Goal: Check status: Check status

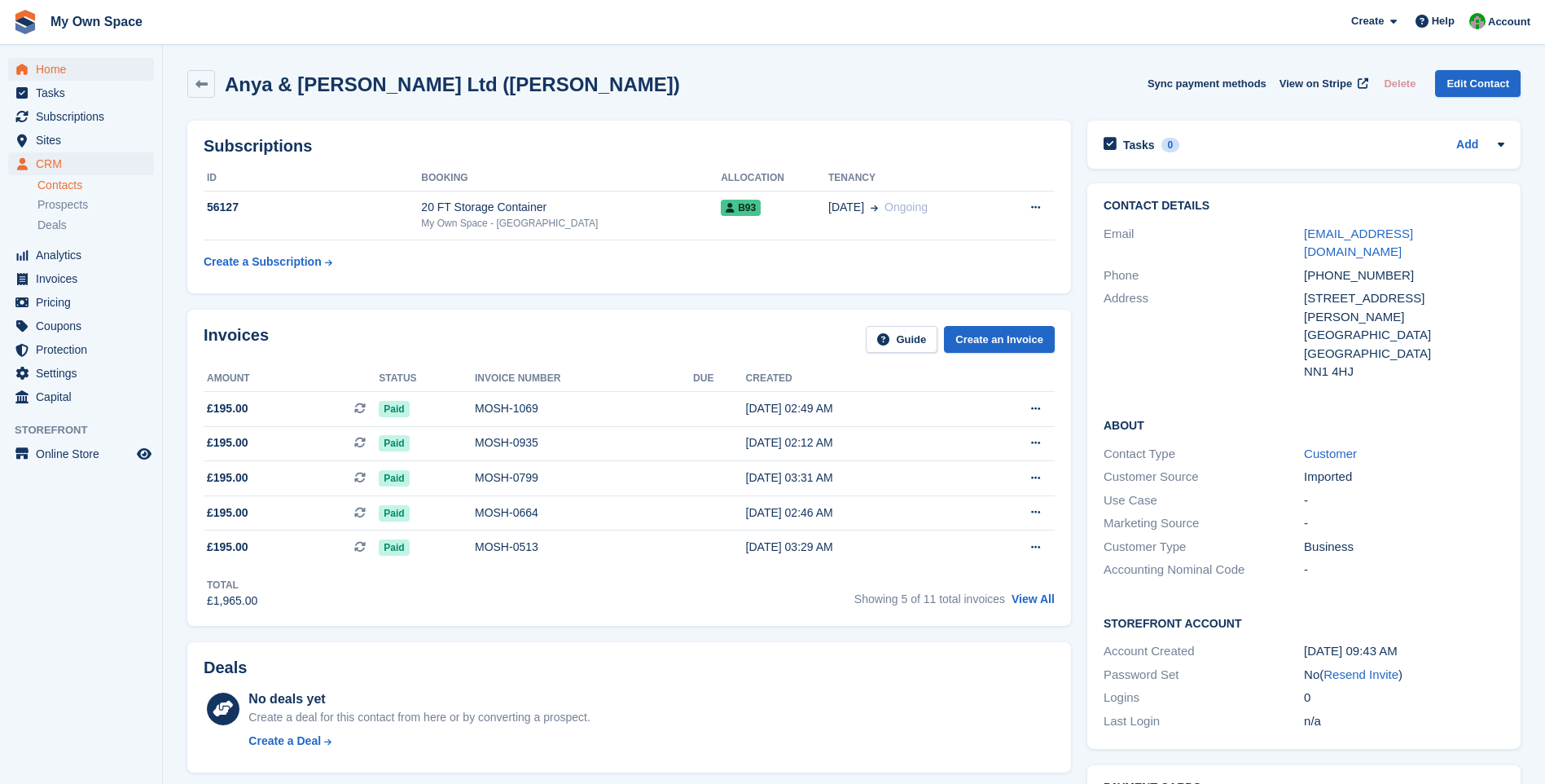
click at [67, 65] on span "Home" at bounding box center [85, 69] width 98 height 23
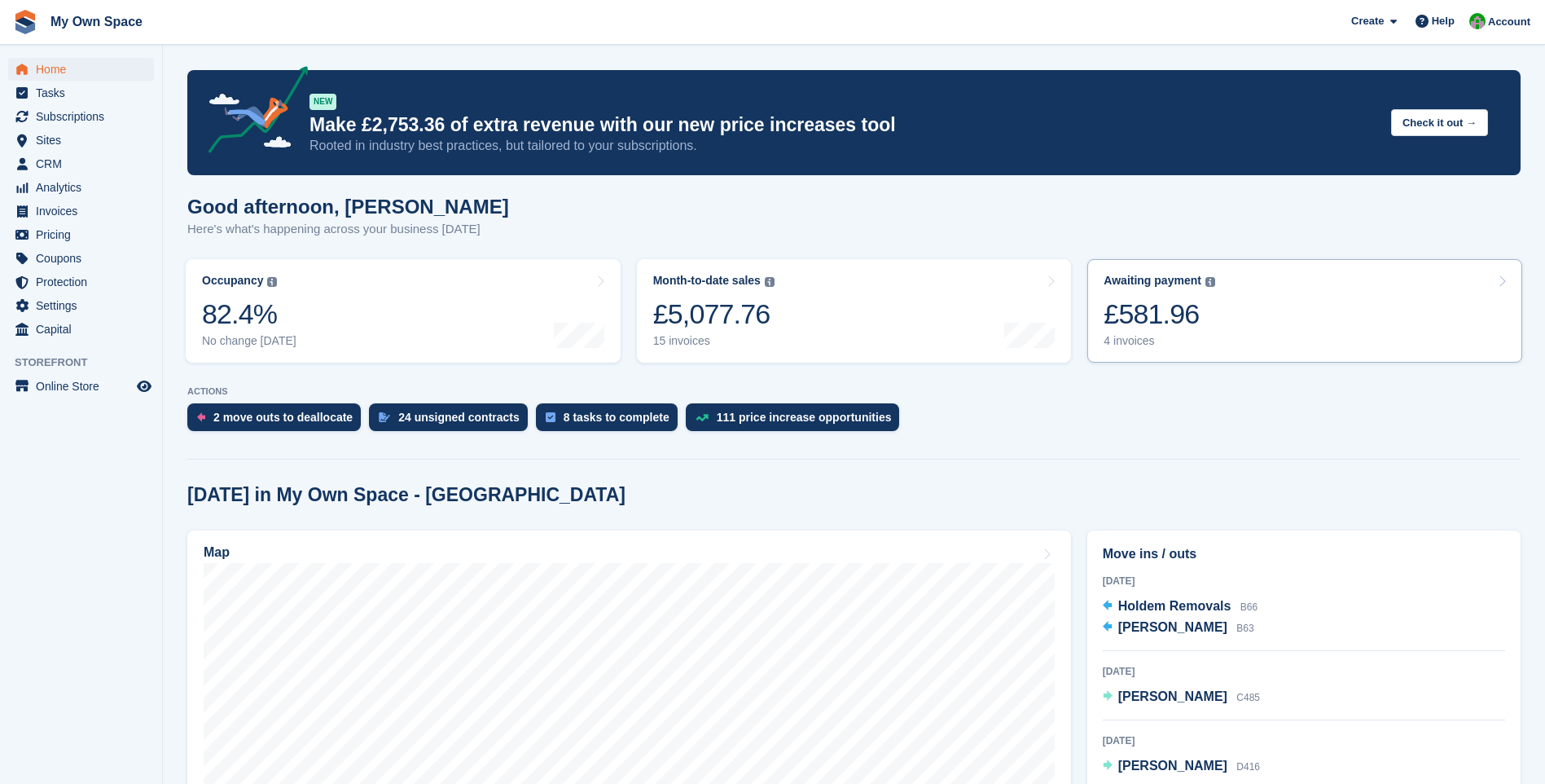
click at [1134, 344] on div "4 invoices" at bounding box center [1159, 340] width 111 height 14
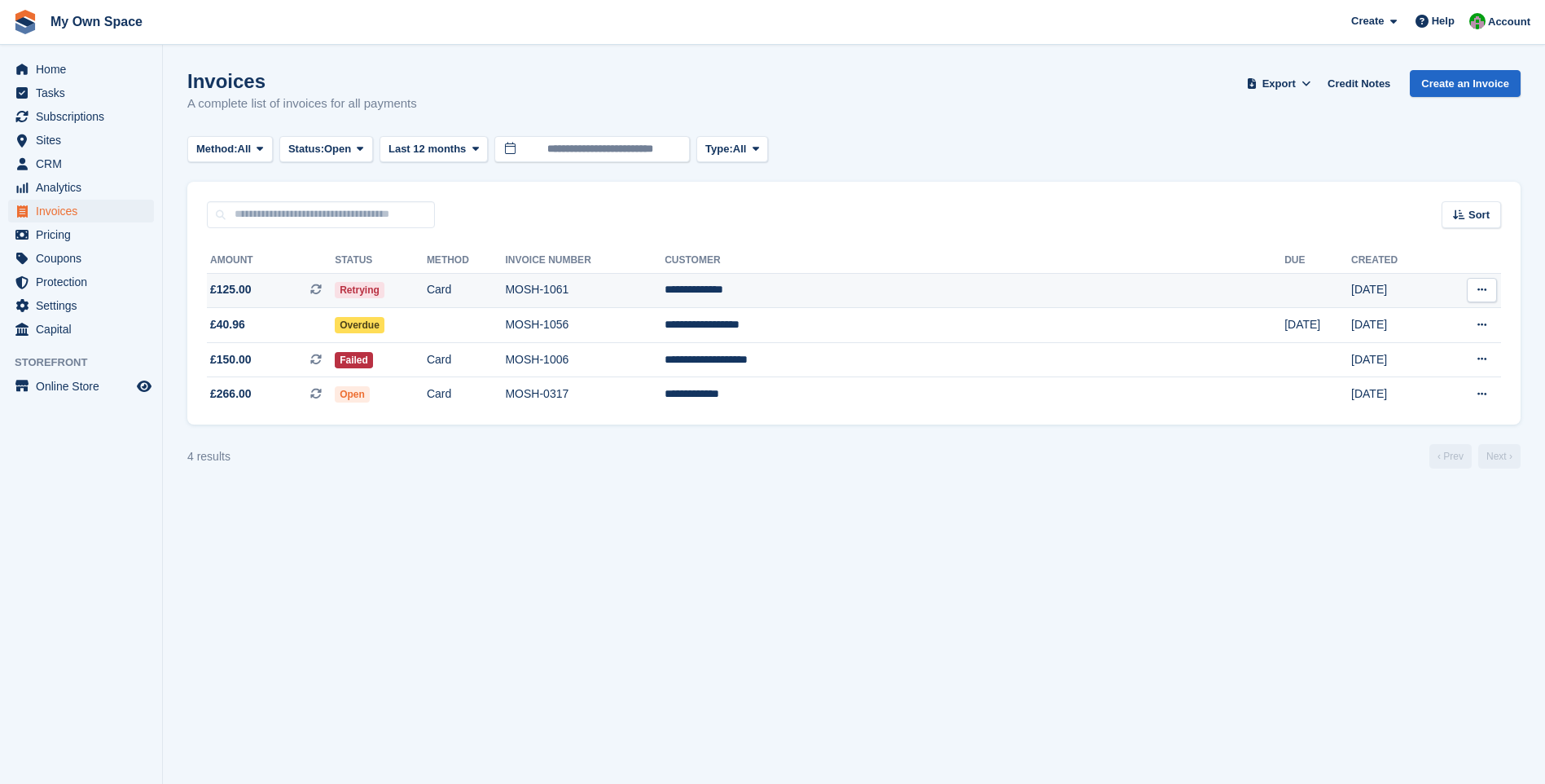
click at [655, 294] on td "MOSH-1061" at bounding box center [585, 291] width 160 height 35
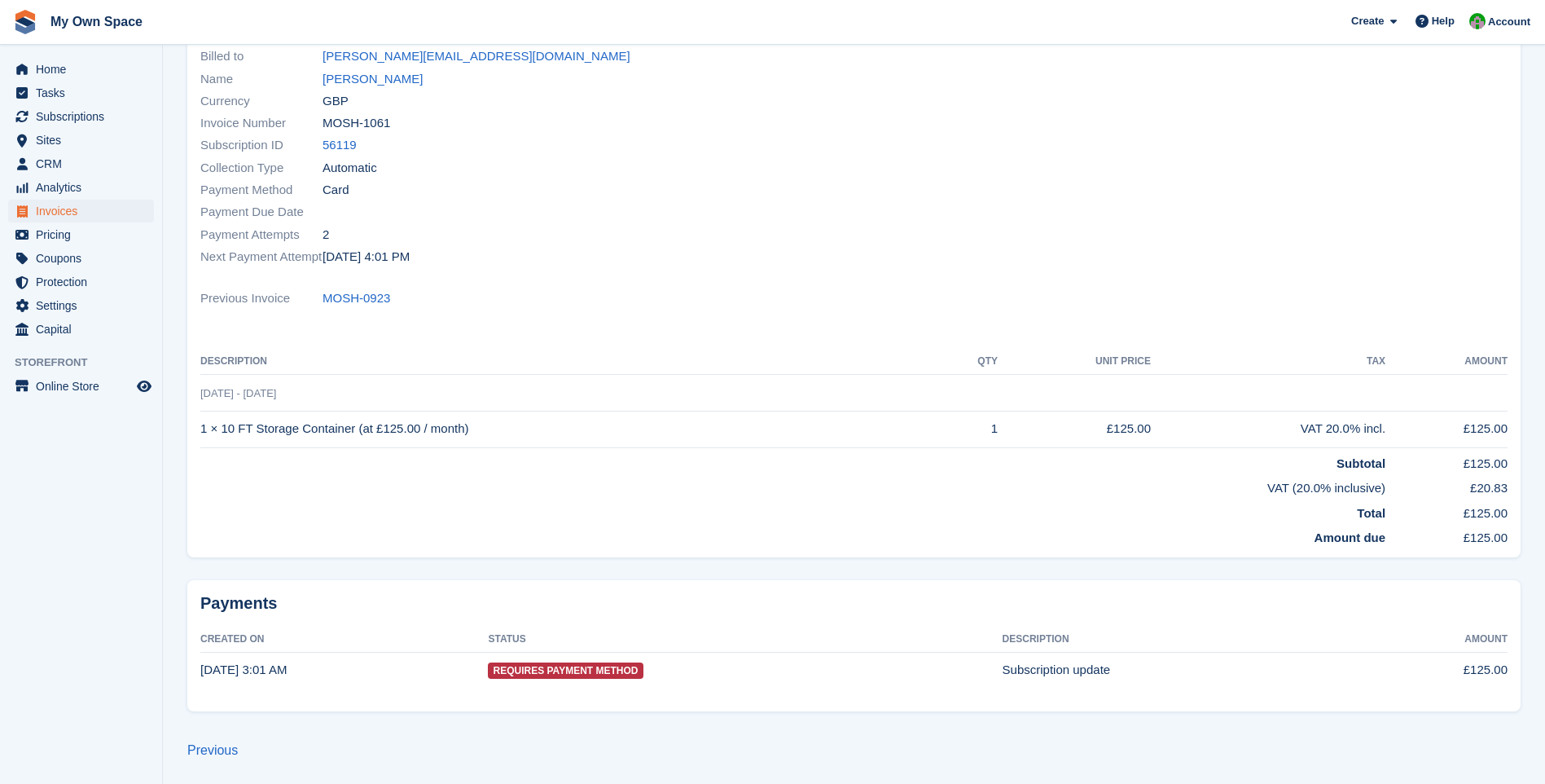
scroll to position [161, 0]
click at [380, 76] on link "Janice Cleland" at bounding box center [373, 79] width 100 height 19
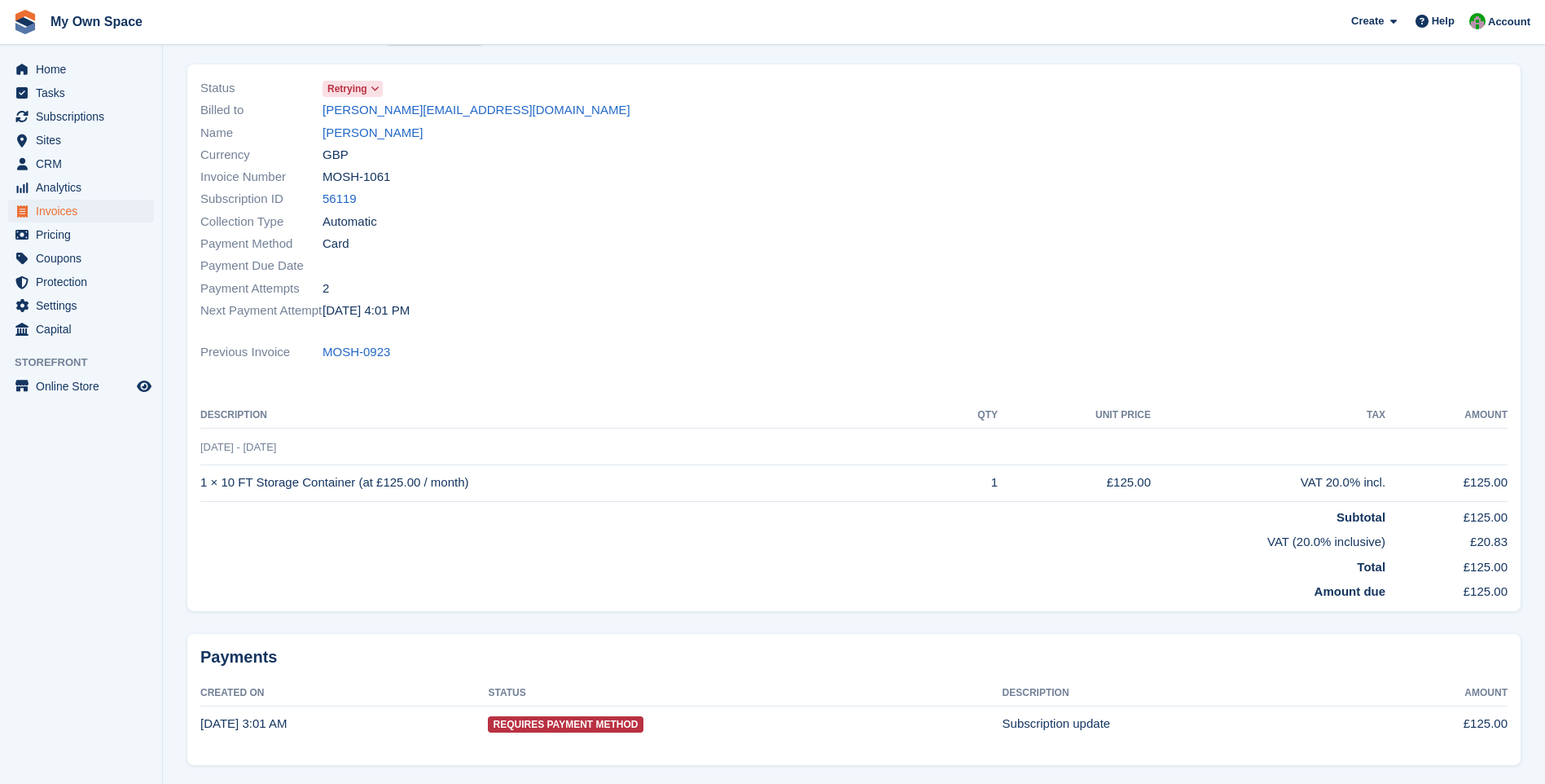
scroll to position [79, 0]
